Goal: Task Accomplishment & Management: Manage account settings

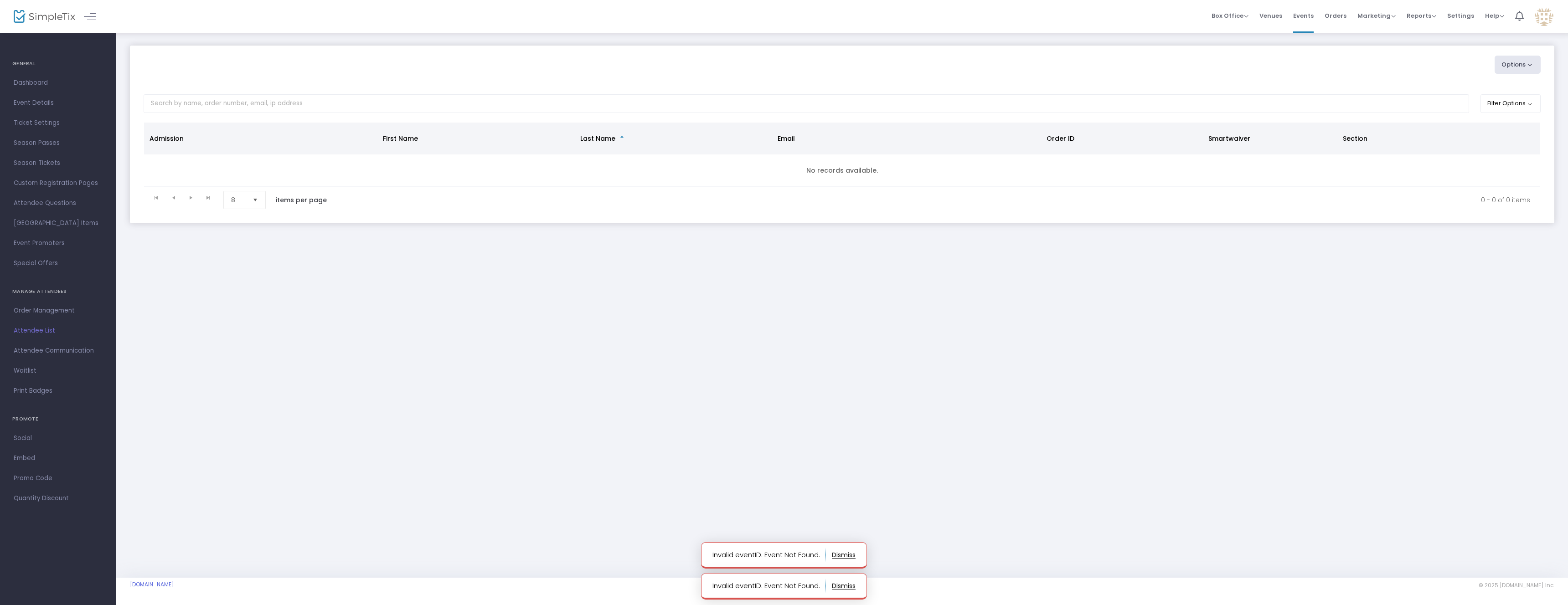
click at [1554, 18] on m-user-profile "[PERSON_NAME] [EMAIL_ADDRESS][DOMAIN_NAME] Role: OWNER Section Switch SimpleTix…" at bounding box center [1544, 16] width 30 height 33
click at [1549, 20] on img at bounding box center [1544, 16] width 19 height 19
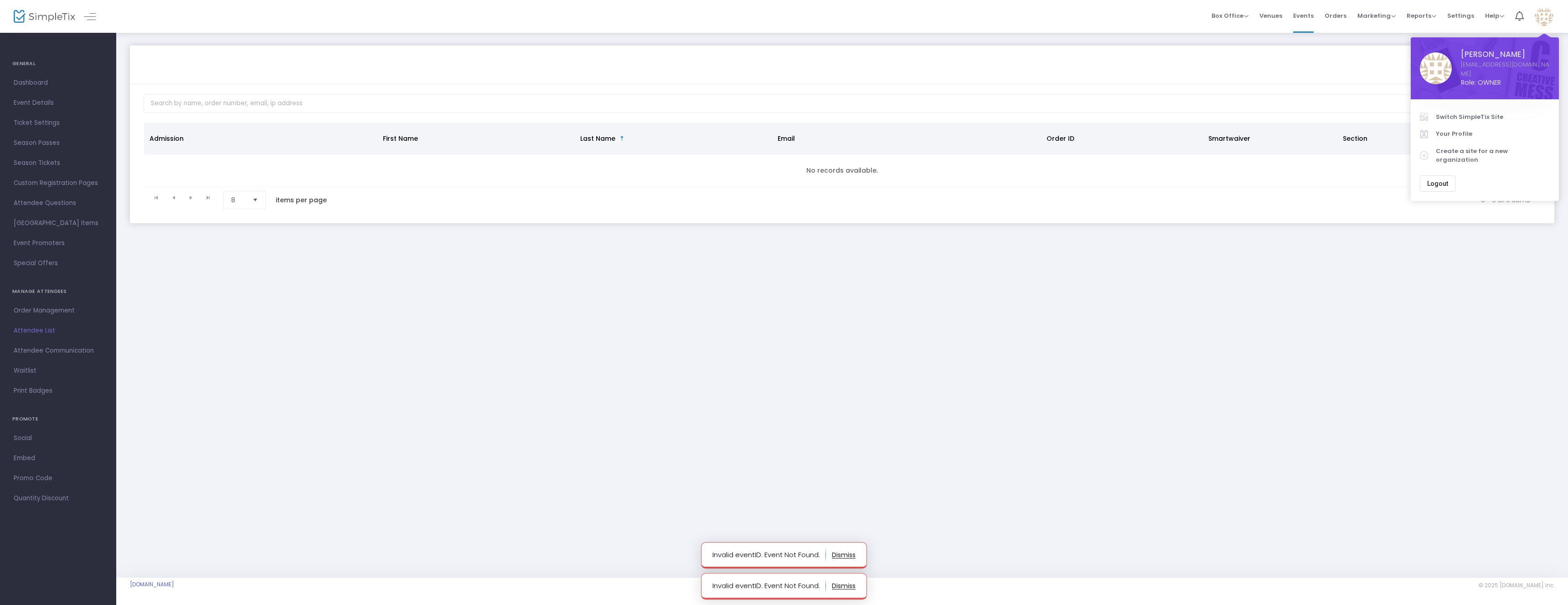
click at [1468, 119] on span "Switch SimpleTix Site" at bounding box center [1493, 117] width 114 height 9
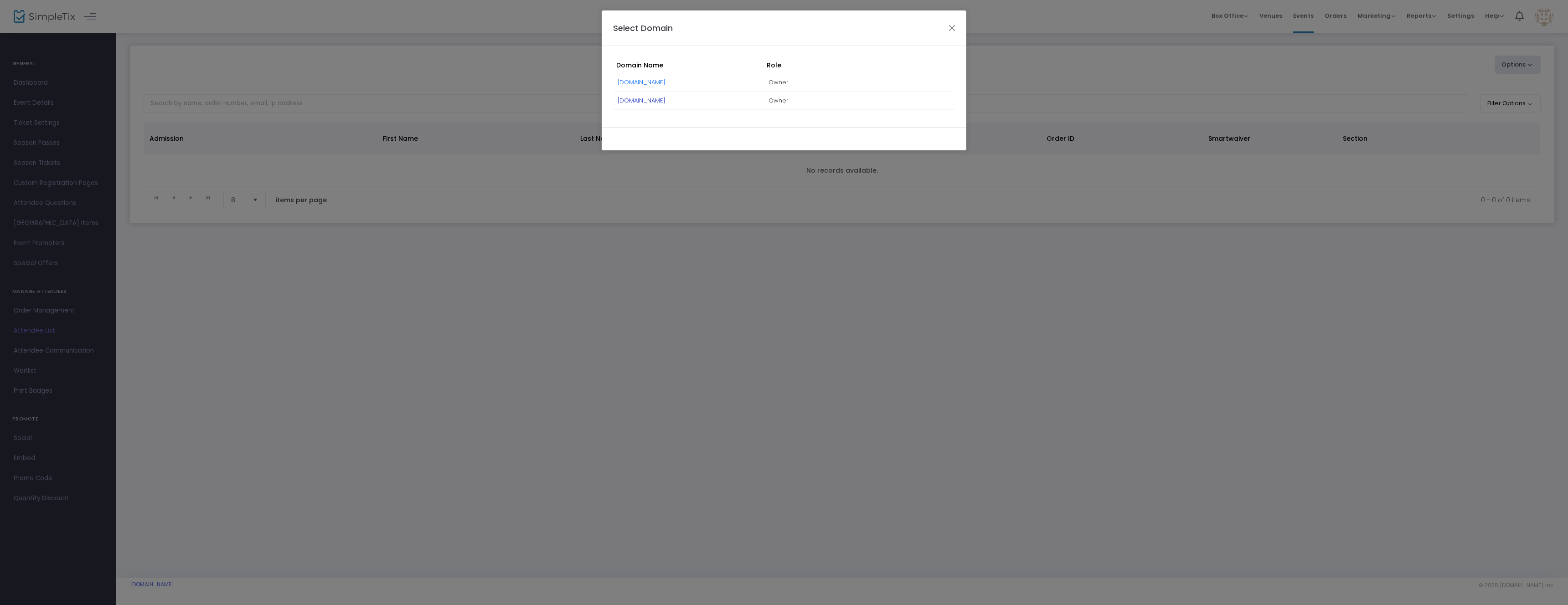
click at [654, 101] on link "[DOMAIN_NAME]" at bounding box center [642, 100] width 48 height 9
